Goal: Register for event/course

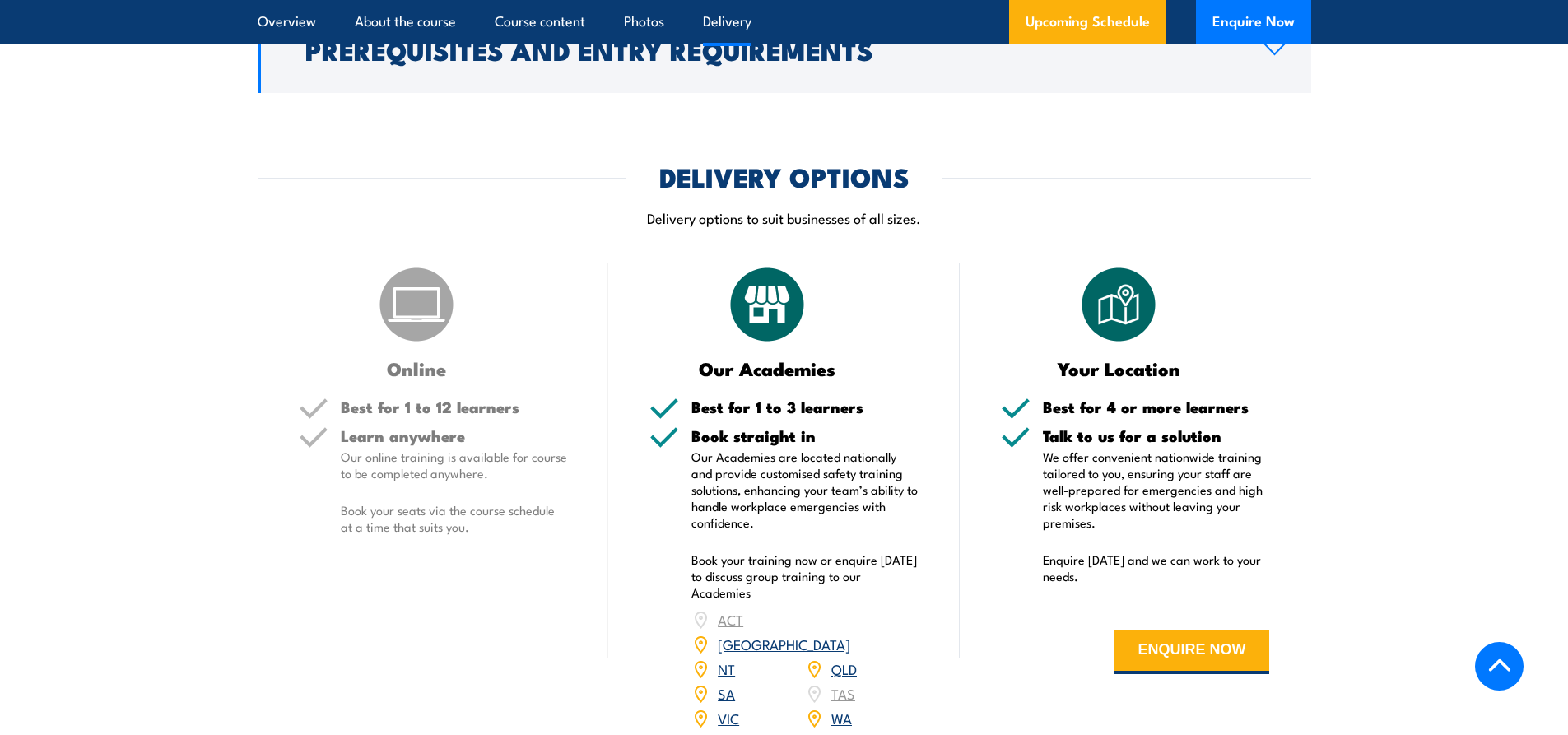
scroll to position [1975, 0]
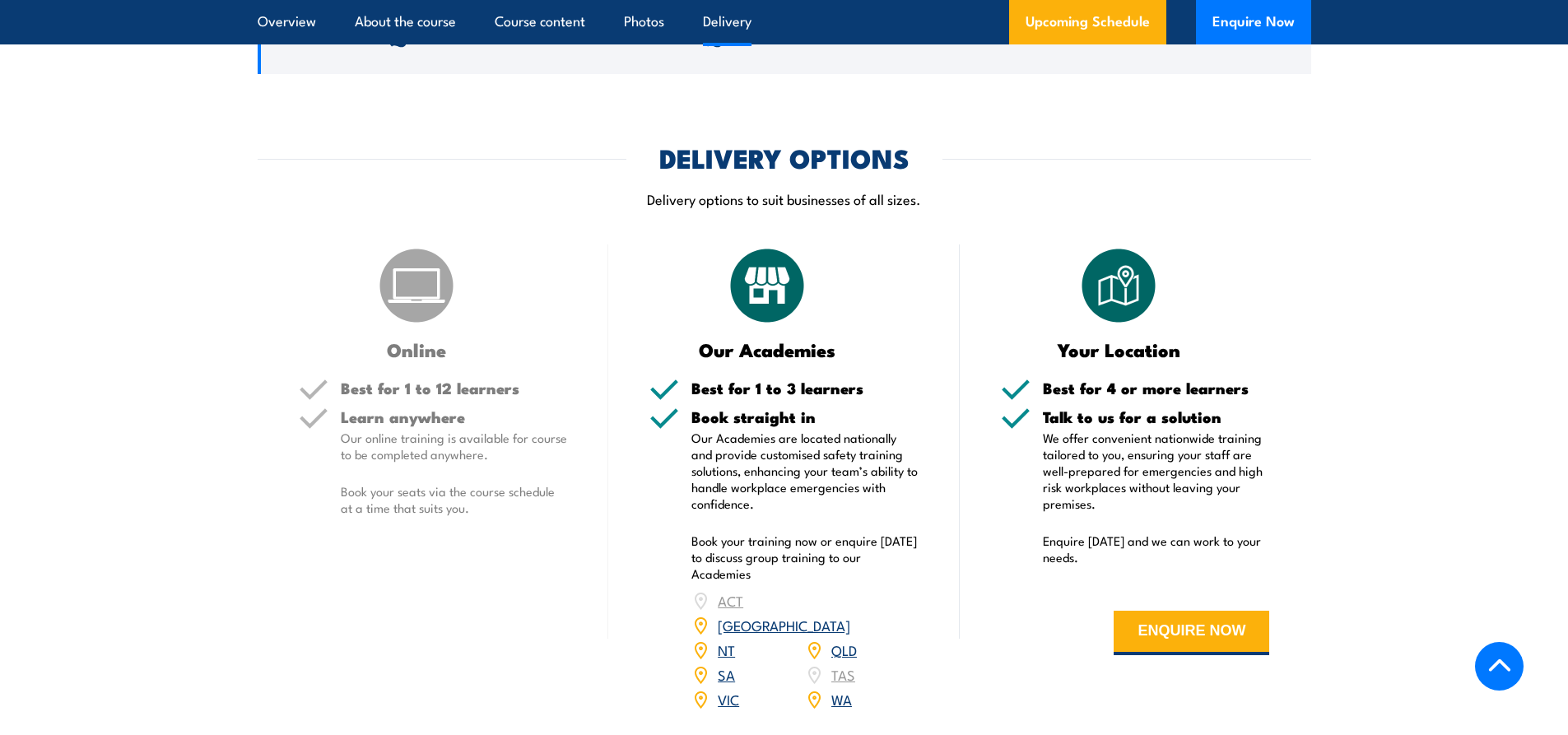
click at [849, 639] on link "QLD" at bounding box center [844, 649] width 26 height 20
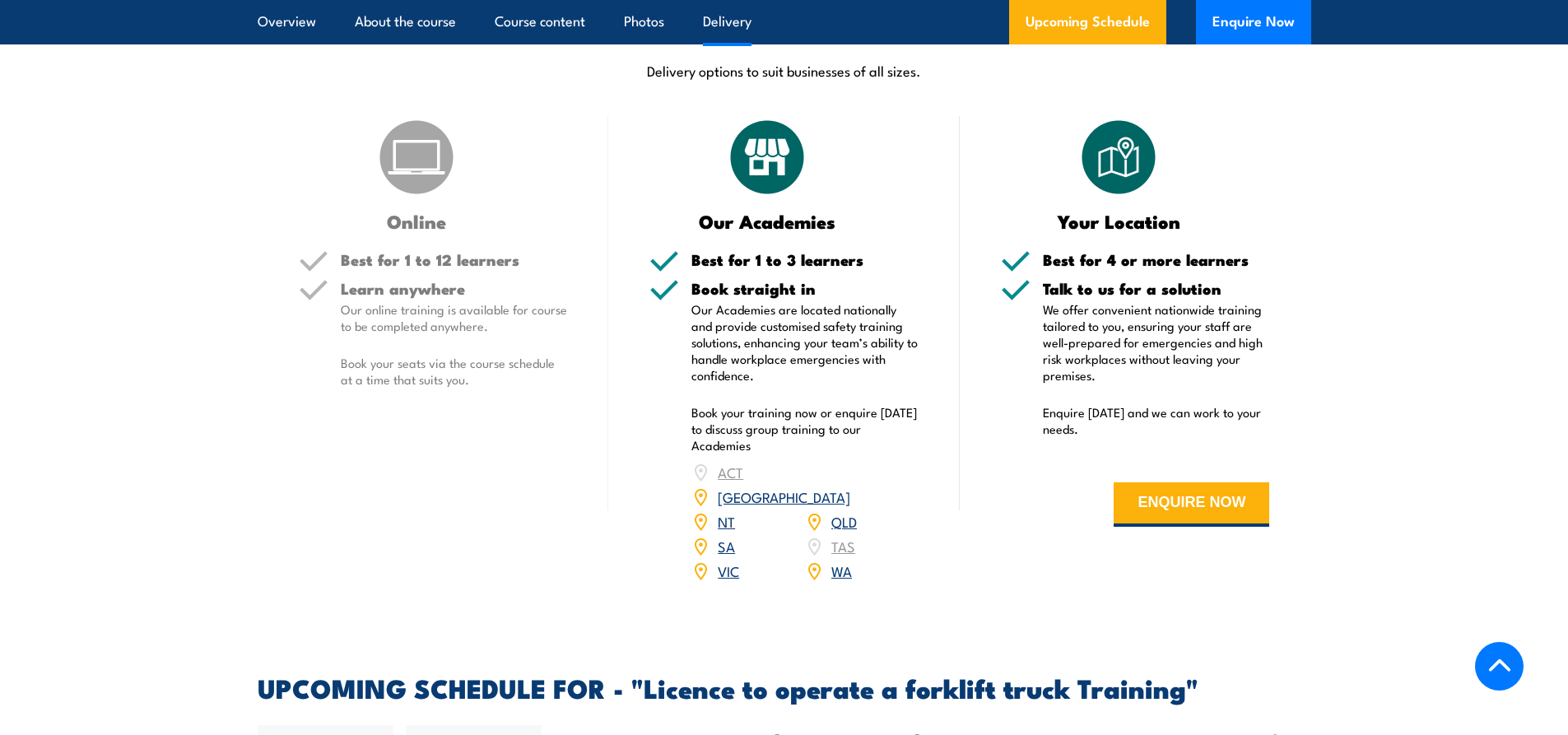
scroll to position [2095, 0]
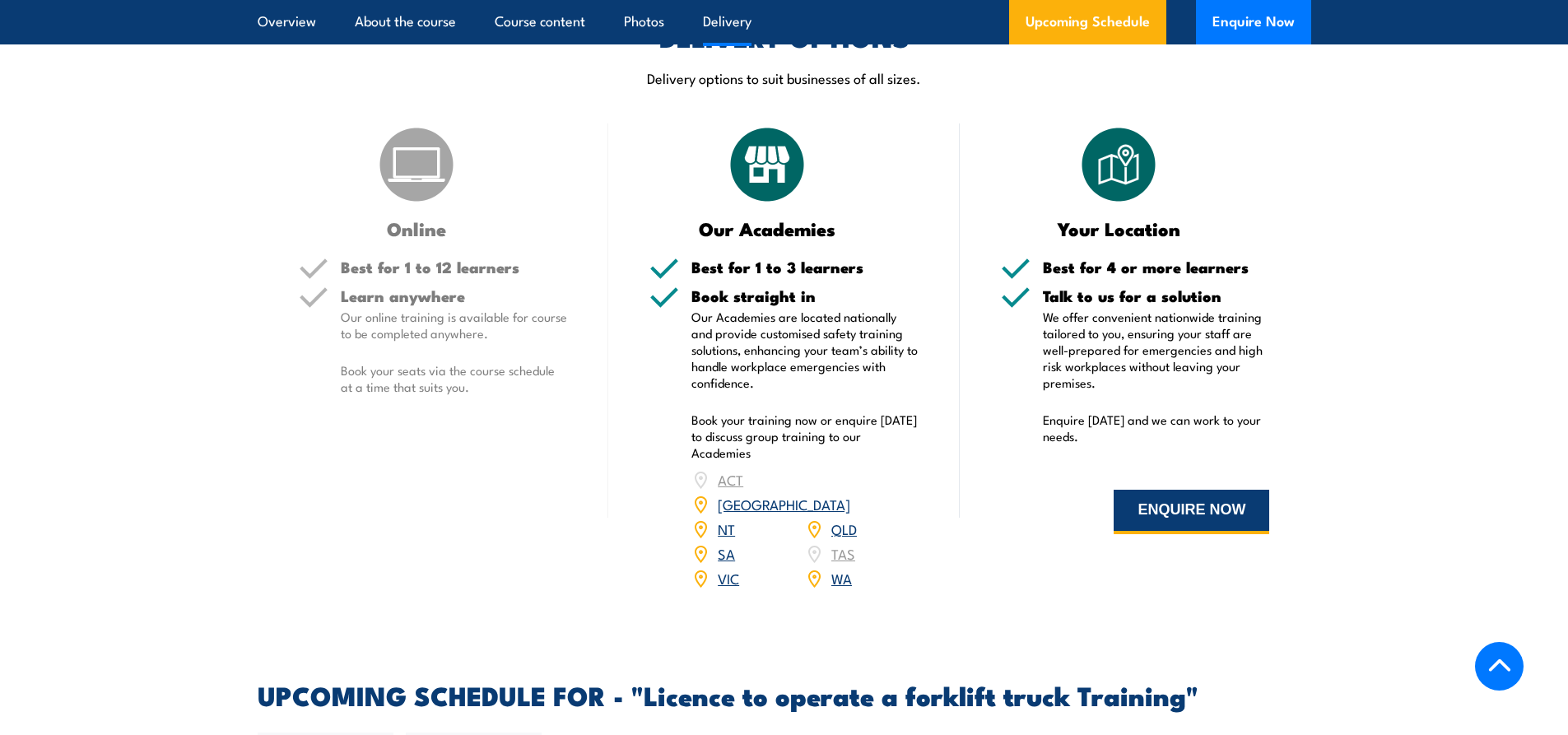
click at [1154, 507] on button "ENQUIRE NOW" at bounding box center [1191, 511] width 155 height 45
